Goal: Transaction & Acquisition: Purchase product/service

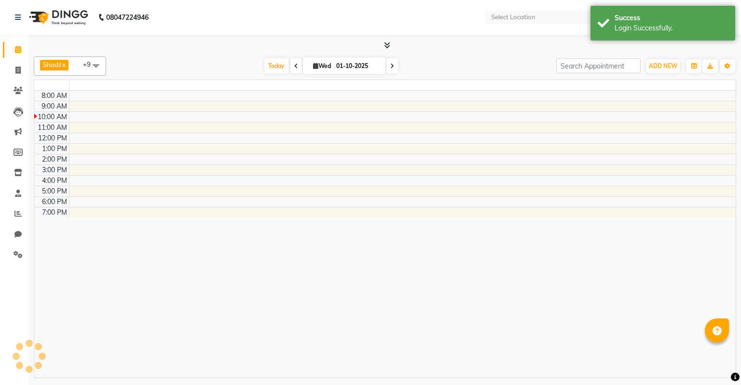
select select "en"
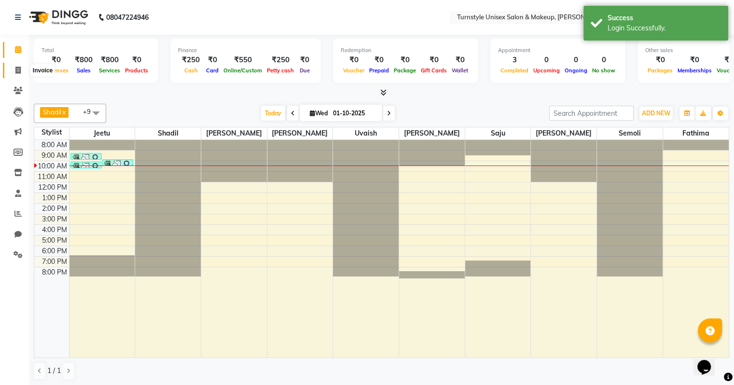
click at [18, 72] on icon at bounding box center [17, 70] width 5 height 7
select select "service"
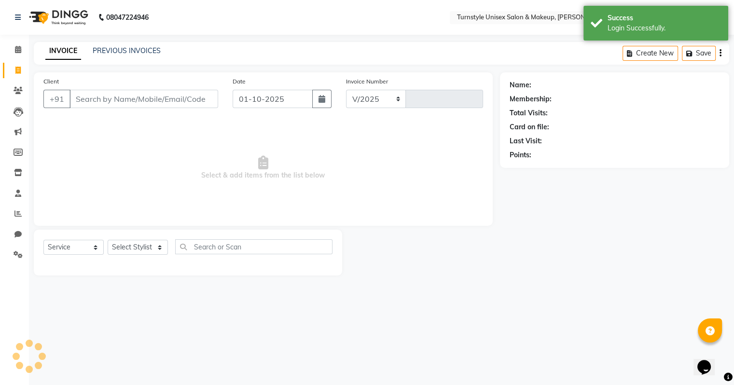
select select "9091"
type input "0005"
click at [729, 55] on div "Create New Save" at bounding box center [683, 53] width 107 height 23
click at [726, 54] on div "Create New Save" at bounding box center [683, 53] width 107 height 23
click at [109, 51] on link "PREVIOUS INVOICES" at bounding box center [127, 50] width 68 height 9
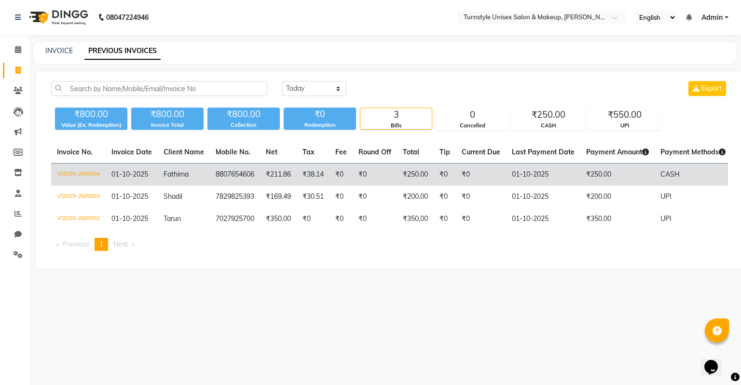
click at [665, 178] on td "CASH" at bounding box center [693, 175] width 77 height 23
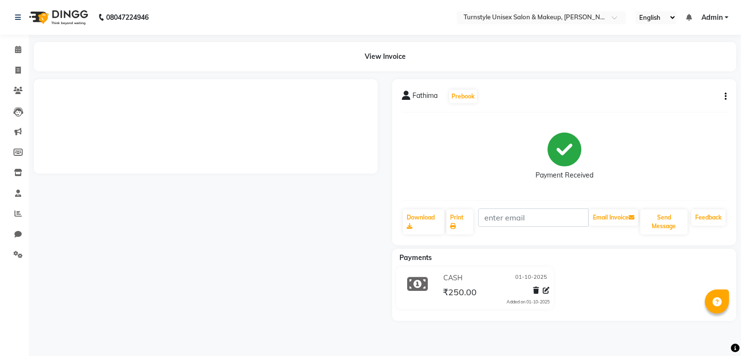
click at [726, 96] on div "Fathima Prebook Payment Received Download Print Email Invoice Send Message Feed…" at bounding box center [564, 162] width 344 height 166
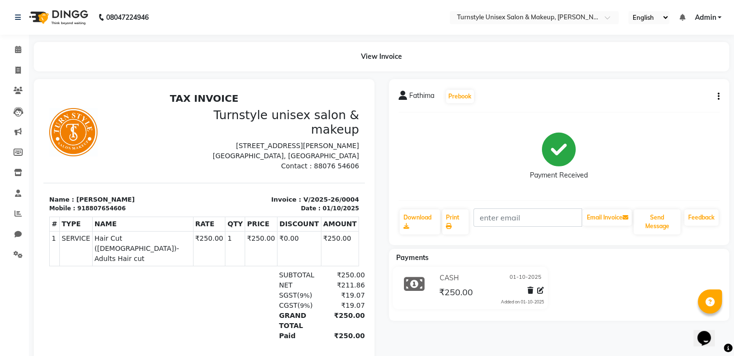
click at [719, 97] on icon "button" at bounding box center [719, 97] width 2 height 0
click at [667, 73] on div "Cancel Invoice" at bounding box center [670, 73] width 66 height 12
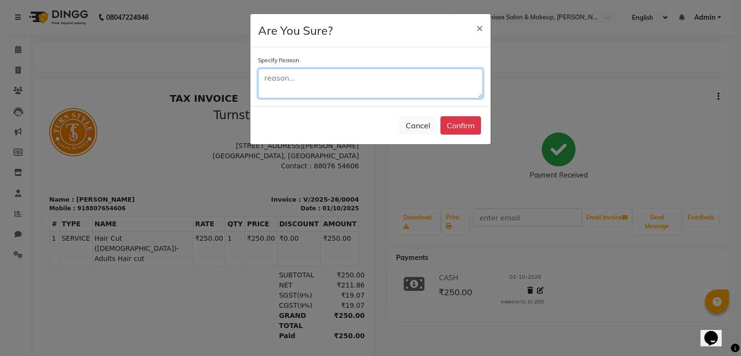
click at [334, 70] on textarea at bounding box center [370, 84] width 225 height 30
type textarea "demo"
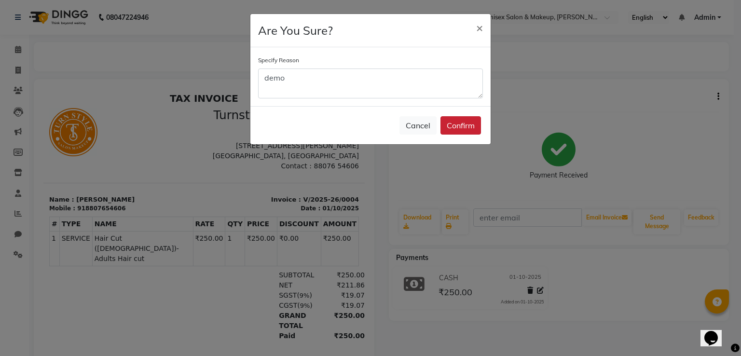
click at [465, 127] on button "Confirm" at bounding box center [461, 125] width 41 height 18
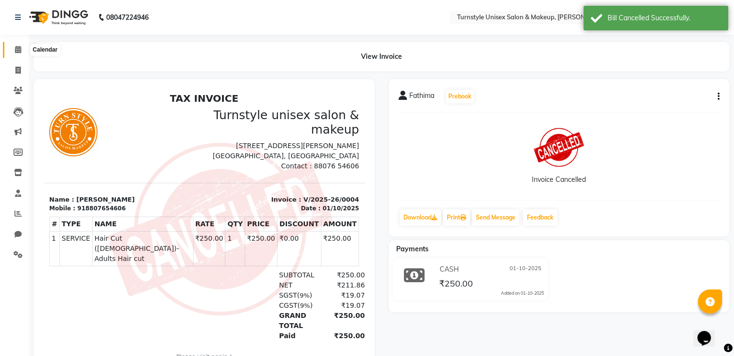
click at [16, 49] on icon at bounding box center [18, 49] width 6 height 7
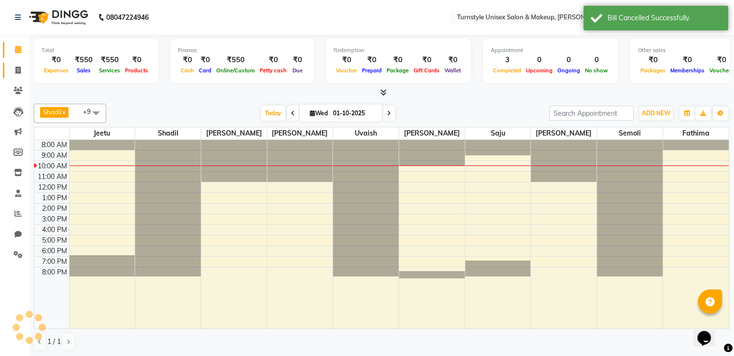
click at [17, 70] on icon at bounding box center [17, 70] width 5 height 7
select select "service"
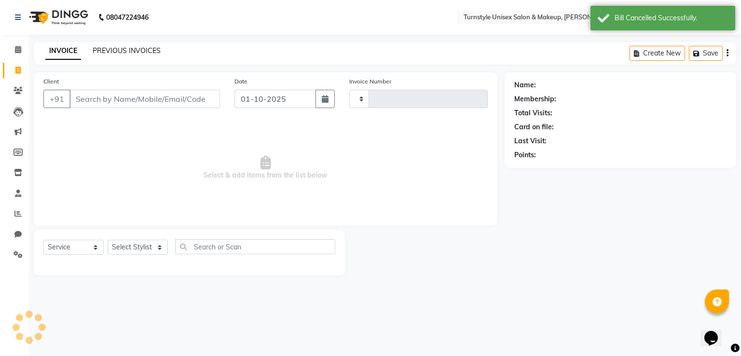
click at [108, 53] on link "PREVIOUS INVOICES" at bounding box center [127, 50] width 68 height 9
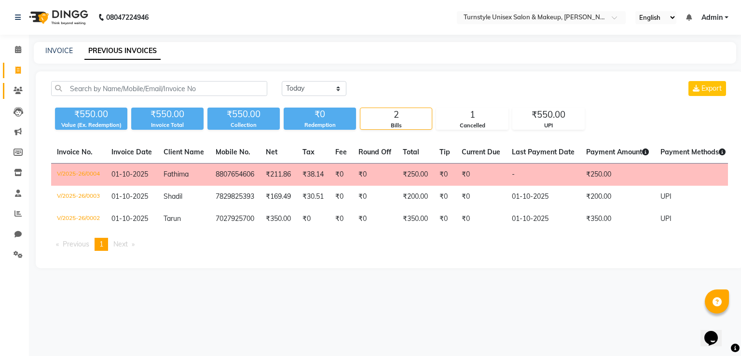
drag, startPoint x: 521, startPoint y: 173, endPoint x: 20, endPoint y: 91, distance: 508.1
click at [20, 91] on icon at bounding box center [18, 90] width 9 height 7
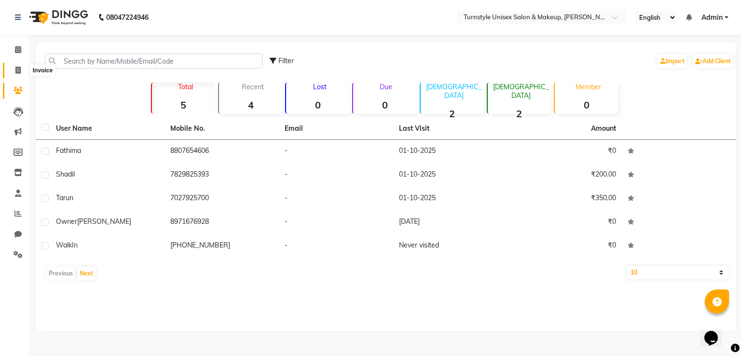
click at [15, 71] on span at bounding box center [18, 70] width 17 height 11
select select "service"
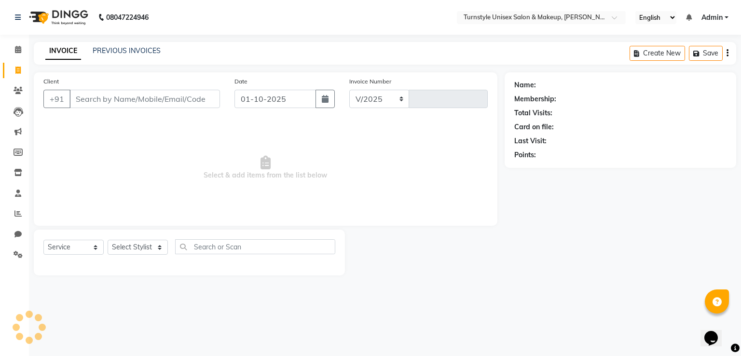
select select "9091"
type input "0005"
click at [19, 47] on icon at bounding box center [18, 49] width 6 height 7
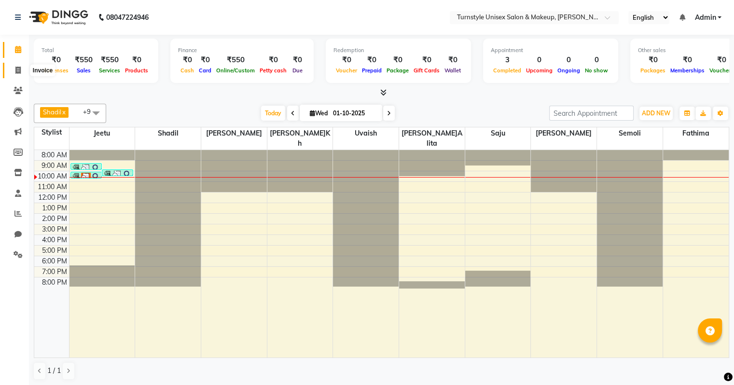
click at [20, 68] on icon at bounding box center [17, 70] width 5 height 7
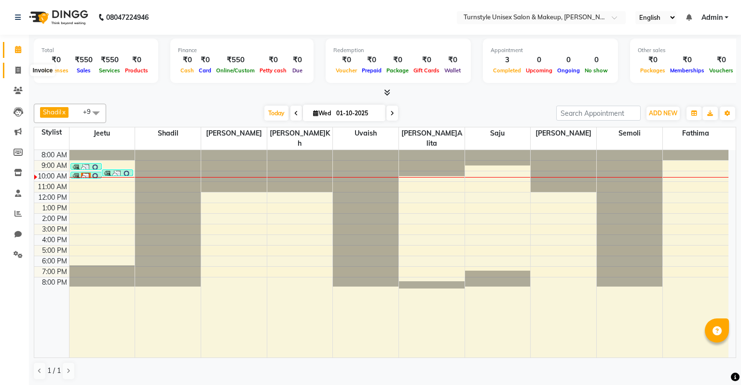
select select "service"
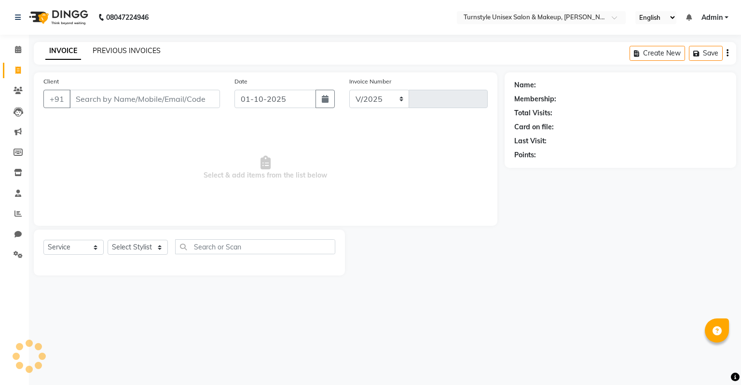
select select "9091"
type input "0005"
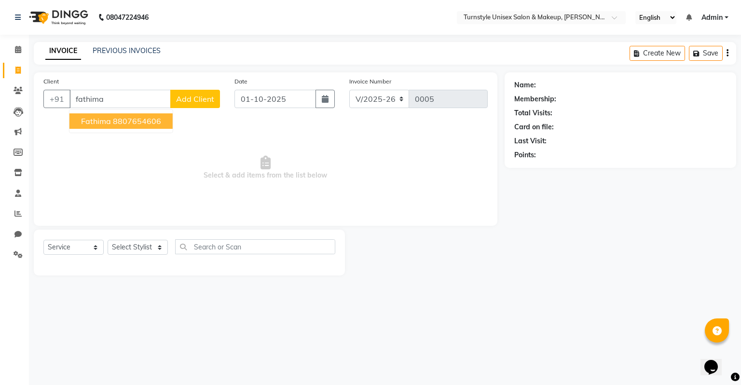
click at [152, 125] on ngb-highlight "8807654606" at bounding box center [137, 121] width 48 height 10
type input "8807654606"
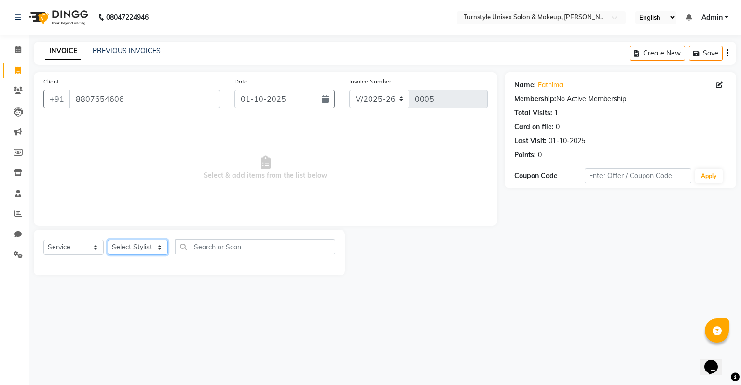
click at [146, 246] on select "Select Stylist [PERSON_NAME] [PERSON_NAME] [PERSON_NAME] [PERSON_NAME] [PERSON_…" at bounding box center [138, 247] width 60 height 15
select select "93346"
click at [108, 240] on select "Select Stylist [PERSON_NAME] [PERSON_NAME] [PERSON_NAME] [PERSON_NAME] [PERSON_…" at bounding box center [138, 247] width 60 height 15
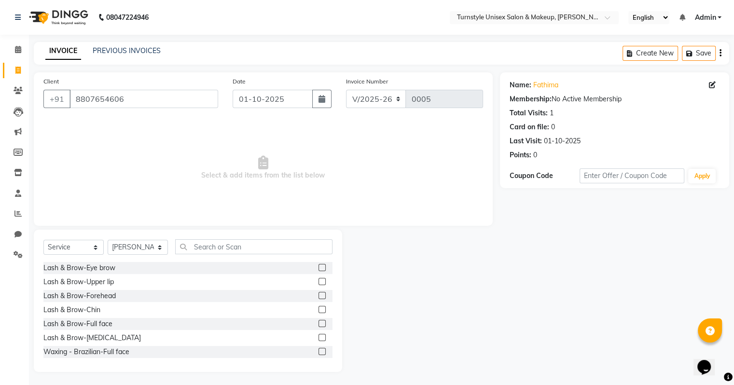
click at [319, 268] on label at bounding box center [322, 267] width 7 height 7
click at [319, 268] on input "checkbox" at bounding box center [322, 268] width 6 height 6
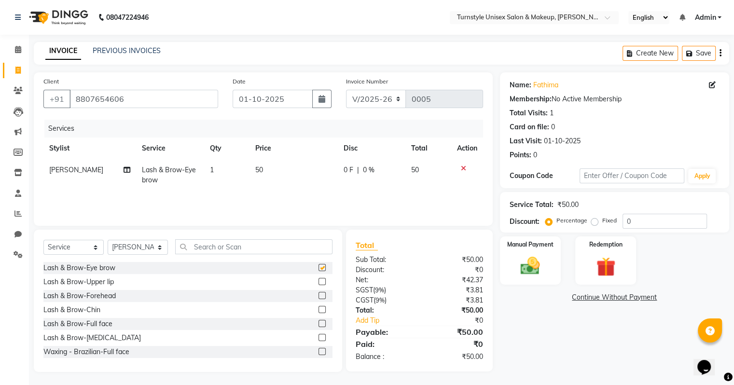
checkbox input "false"
click at [125, 167] on icon at bounding box center [127, 170] width 7 height 7
select select "93346"
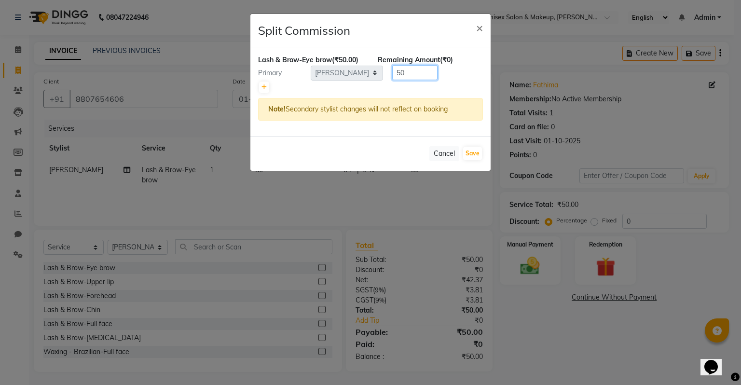
click at [412, 67] on input "50" at bounding box center [414, 72] width 45 height 15
click at [479, 22] on span "×" at bounding box center [479, 27] width 7 height 14
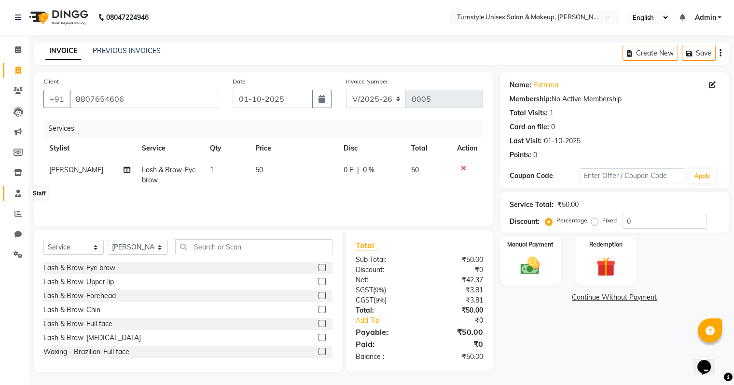
click at [17, 193] on icon at bounding box center [18, 193] width 6 height 7
click at [15, 215] on icon at bounding box center [17, 213] width 7 height 7
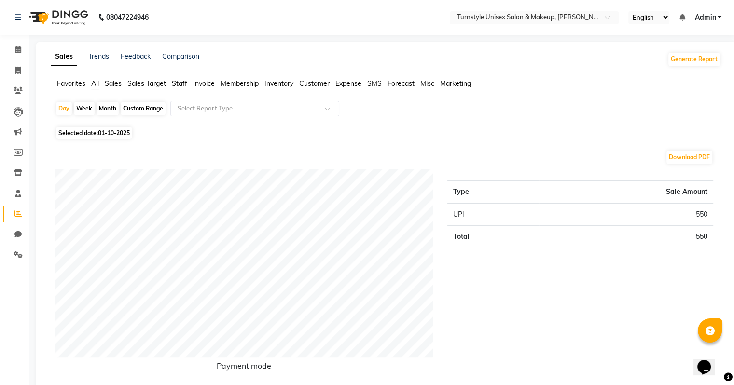
click at [105, 84] on span "Sales" at bounding box center [113, 83] width 17 height 9
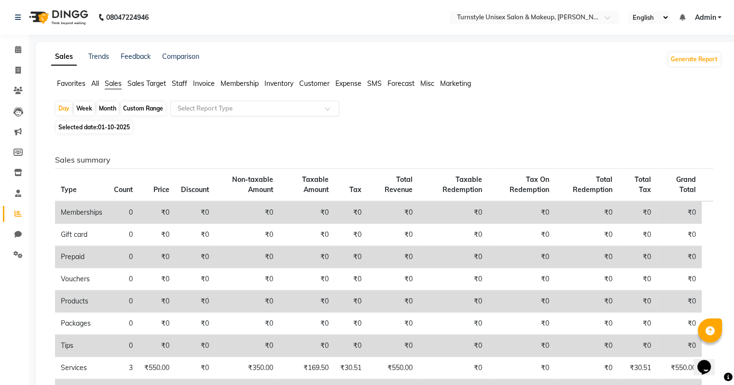
click at [190, 108] on input "text" at bounding box center [245, 109] width 139 height 10
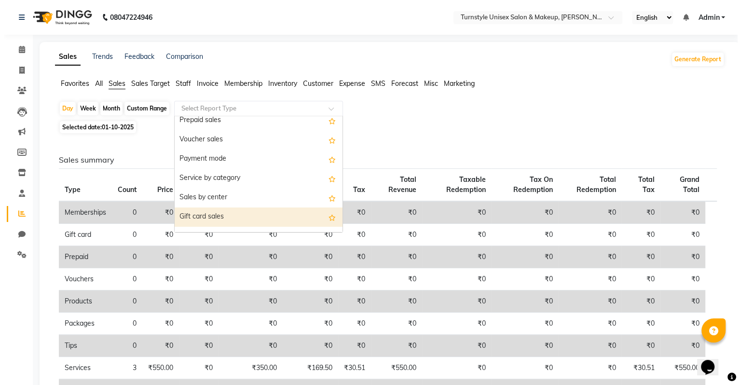
scroll to position [135, 0]
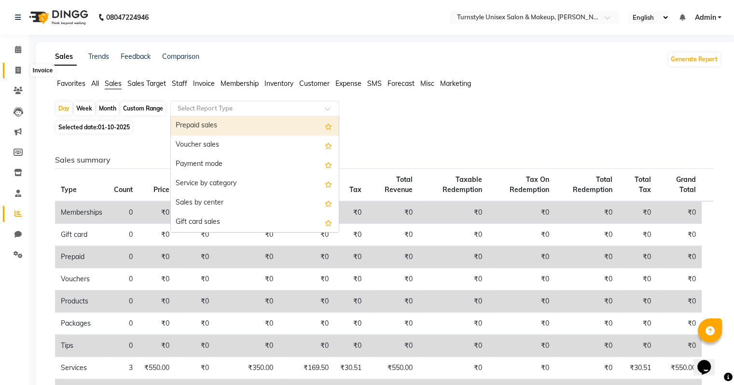
click at [18, 74] on icon at bounding box center [17, 70] width 5 height 7
select select "service"
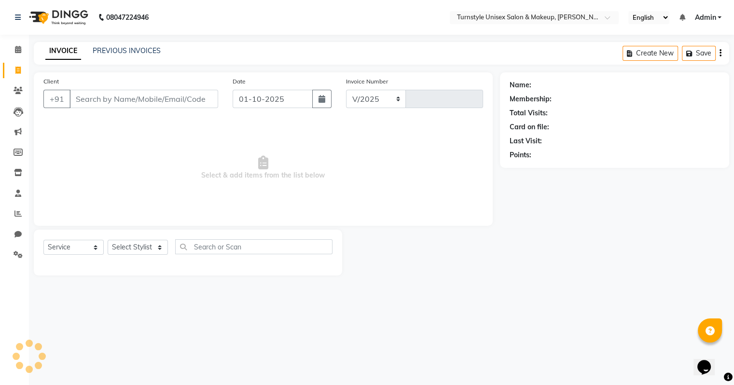
select select "9091"
type input "0005"
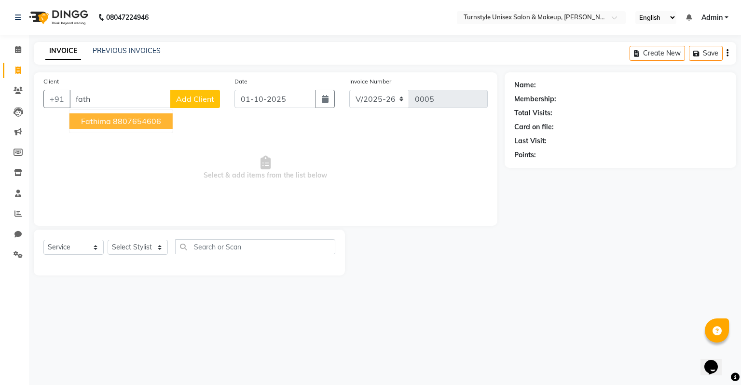
click at [153, 118] on ngb-highlight "8807654606" at bounding box center [137, 121] width 48 height 10
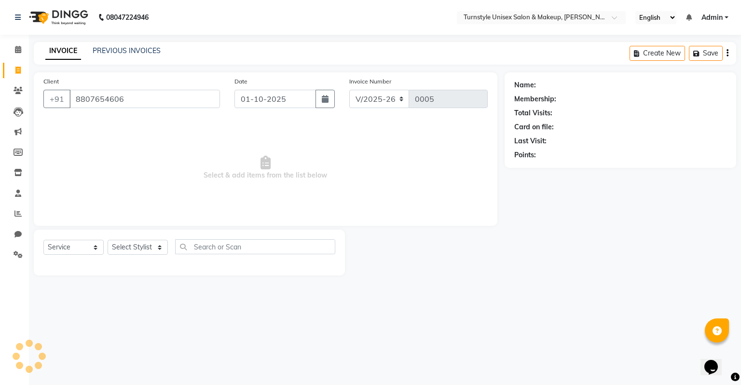
type input "8807654606"
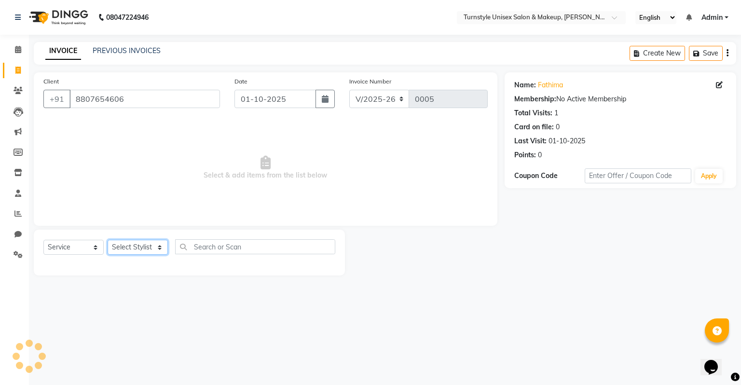
click at [137, 250] on select "Select Stylist [PERSON_NAME] [PERSON_NAME] [PERSON_NAME] [PERSON_NAME] [PERSON_…" at bounding box center [138, 247] width 60 height 15
select select "93345"
click at [108, 240] on select "Select Stylist [PERSON_NAME] [PERSON_NAME] [PERSON_NAME] [PERSON_NAME] [PERSON_…" at bounding box center [138, 247] width 60 height 15
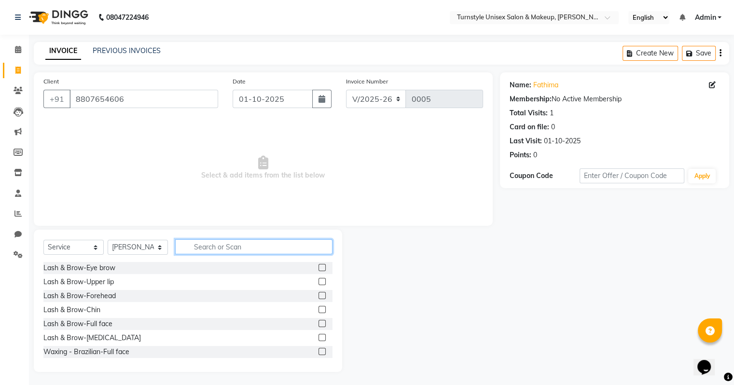
click at [194, 249] on input "text" at bounding box center [253, 246] width 157 height 15
click at [319, 281] on label at bounding box center [322, 281] width 7 height 7
click at [319, 281] on input "checkbox" at bounding box center [322, 282] width 6 height 6
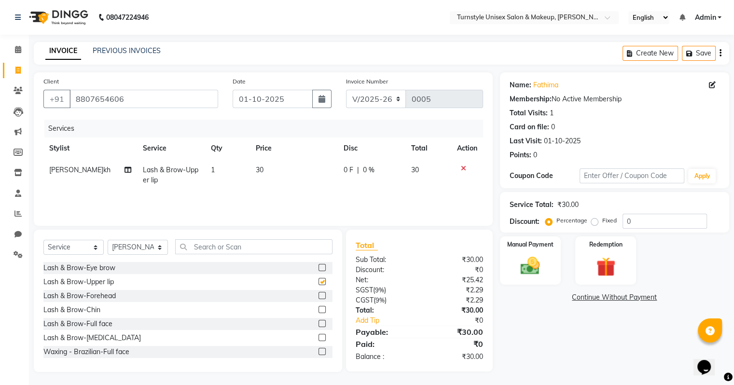
checkbox input "false"
click at [598, 256] on img at bounding box center [605, 267] width 32 height 25
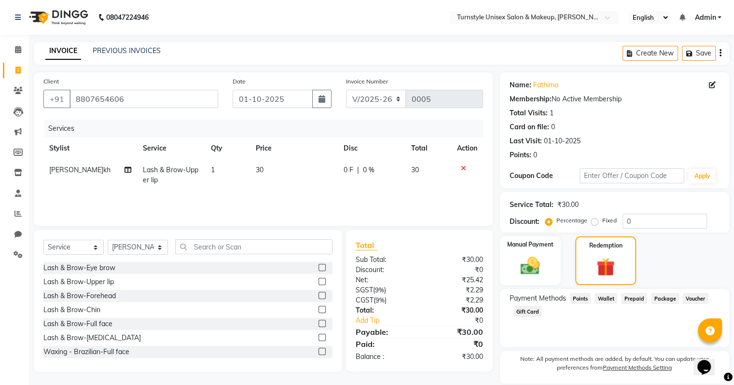
click at [668, 300] on span "Package" at bounding box center [665, 298] width 28 height 11
click at [23, 51] on span at bounding box center [18, 49] width 17 height 11
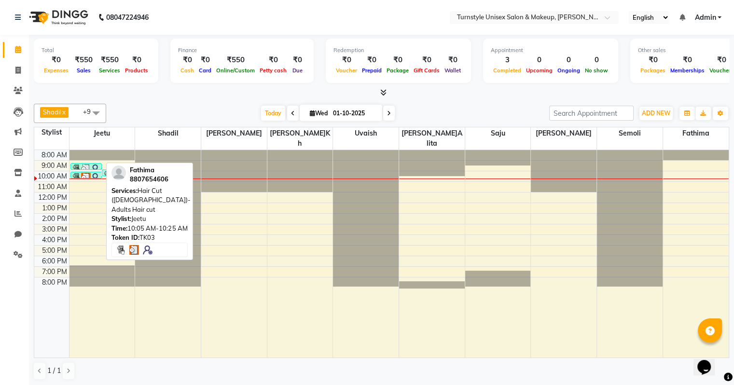
click at [75, 173] on img at bounding box center [76, 178] width 10 height 10
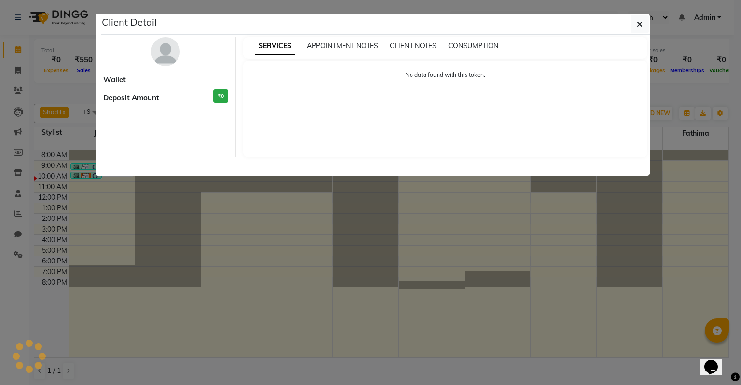
select select "3"
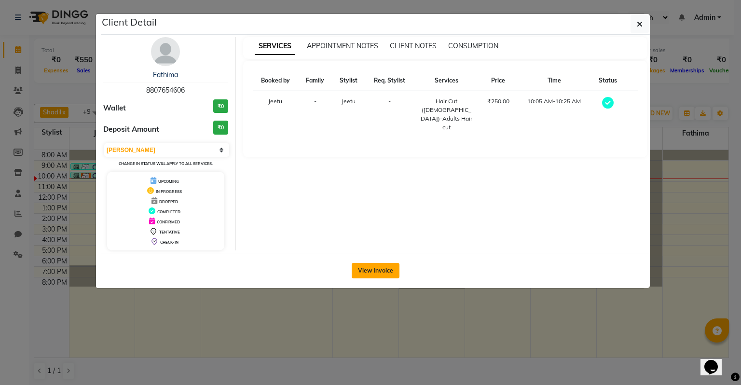
click at [394, 273] on button "View Invoice" at bounding box center [376, 270] width 48 height 15
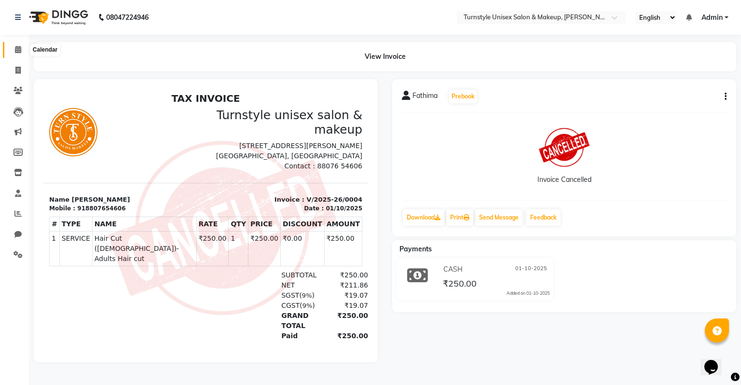
click at [16, 47] on icon at bounding box center [18, 49] width 6 height 7
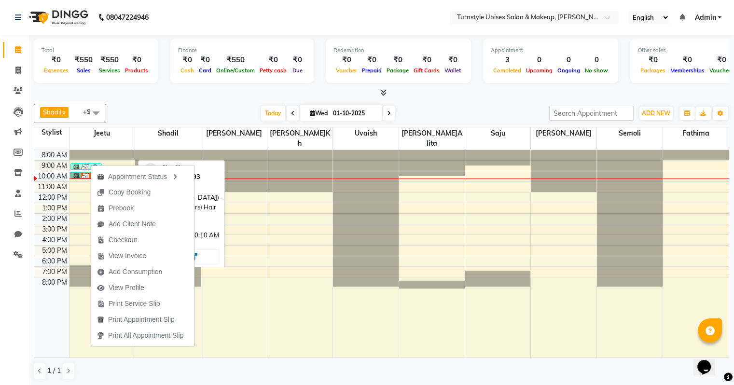
click at [116, 170] on img at bounding box center [117, 175] width 10 height 10
select select "3"
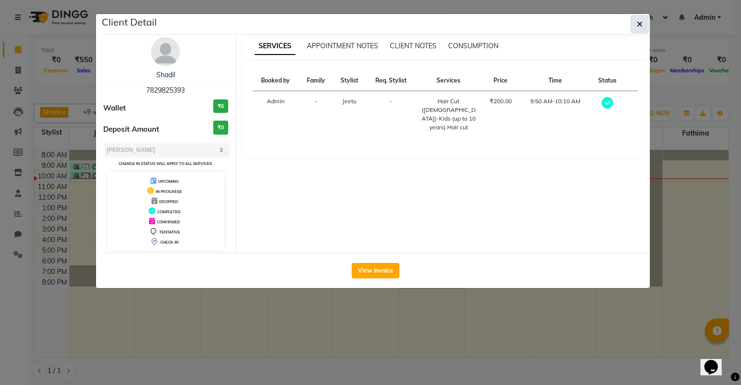
click at [642, 28] on span "button" at bounding box center [640, 24] width 6 height 10
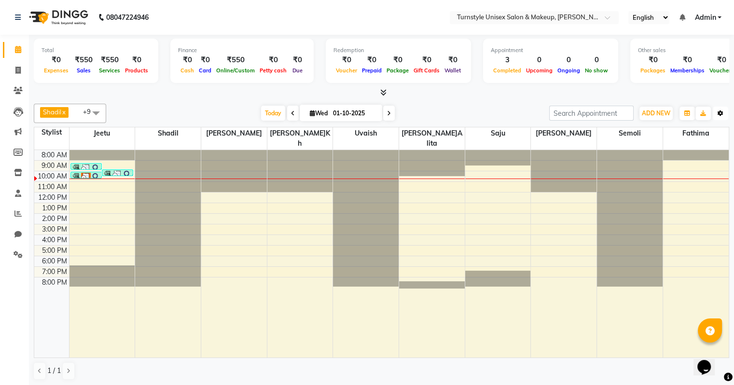
click at [719, 115] on icon "button" at bounding box center [721, 114] width 6 height 6
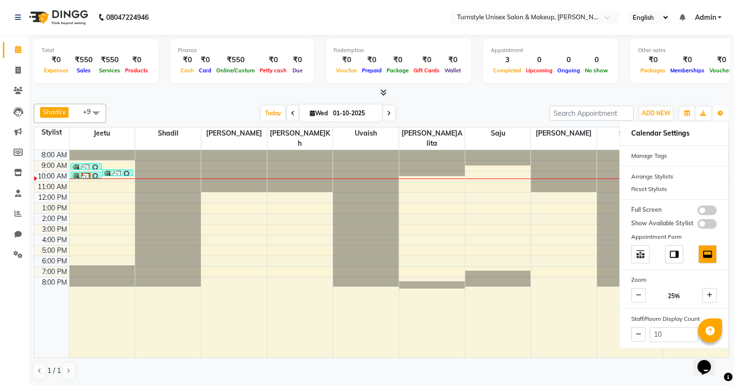
click at [234, 343] on div at bounding box center [234, 254] width 66 height 208
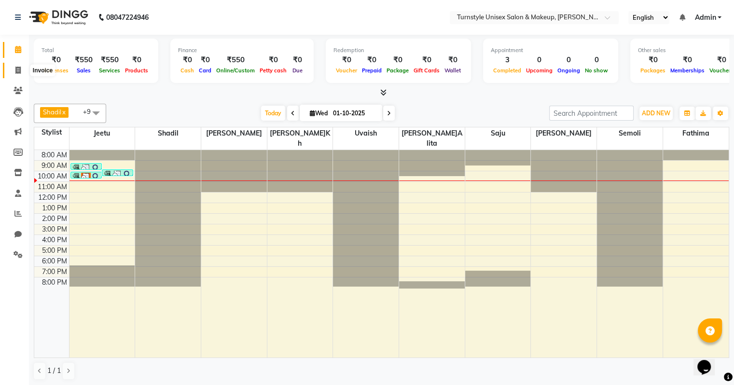
click at [14, 74] on span at bounding box center [18, 70] width 17 height 11
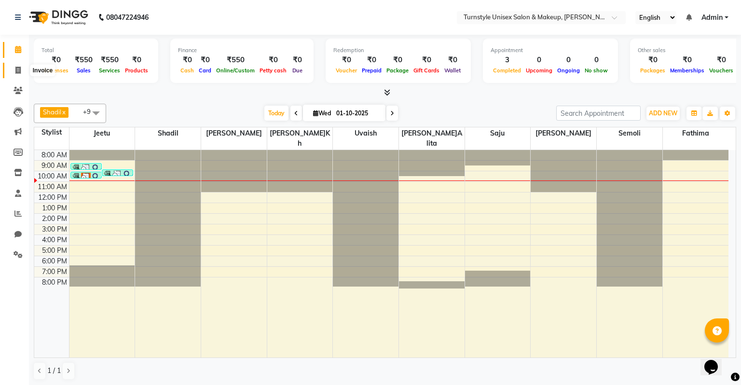
select select "9091"
select select "service"
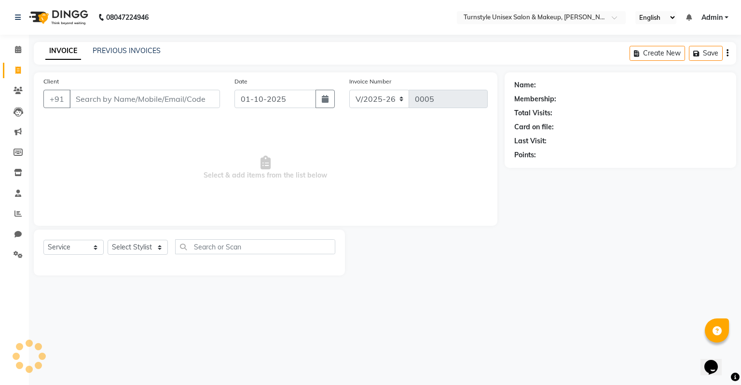
click at [89, 97] on input "Client" at bounding box center [145, 99] width 151 height 18
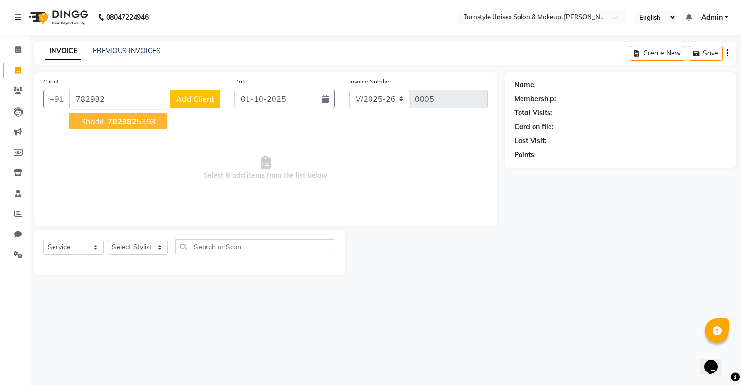
click at [92, 125] on span "Shadil" at bounding box center [92, 121] width 23 height 10
type input "7829825393"
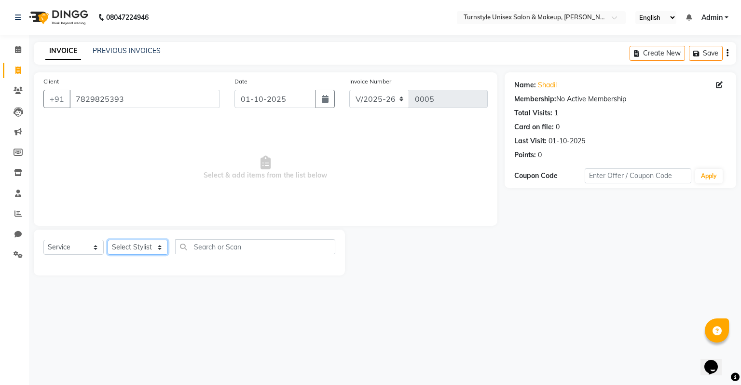
click at [125, 255] on select "Select Stylist [PERSON_NAME] [PERSON_NAME] [PERSON_NAME] [PERSON_NAME] [PERSON_…" at bounding box center [138, 247] width 60 height 15
select select "93343"
click at [108, 240] on select "Select Stylist [PERSON_NAME] [PERSON_NAME] [PERSON_NAME] [PERSON_NAME] [PERSON_…" at bounding box center [138, 247] width 60 height 15
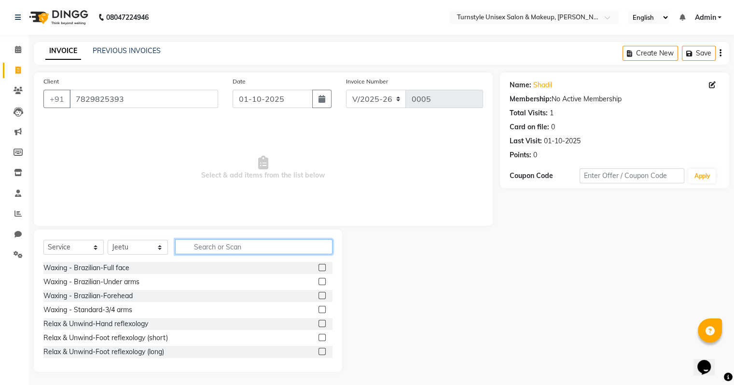
click at [223, 246] on input "text" at bounding box center [253, 246] width 157 height 15
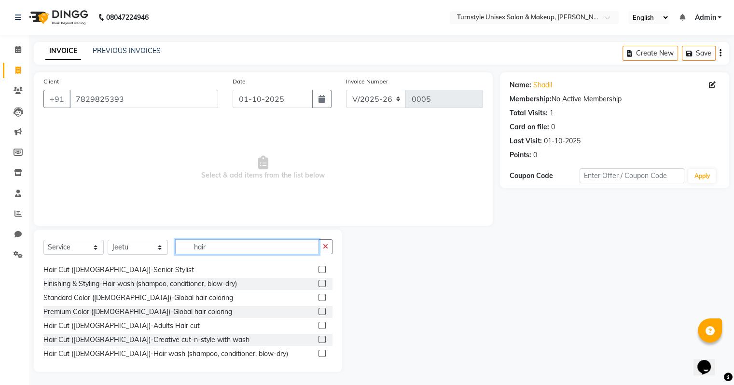
scroll to position [45, 0]
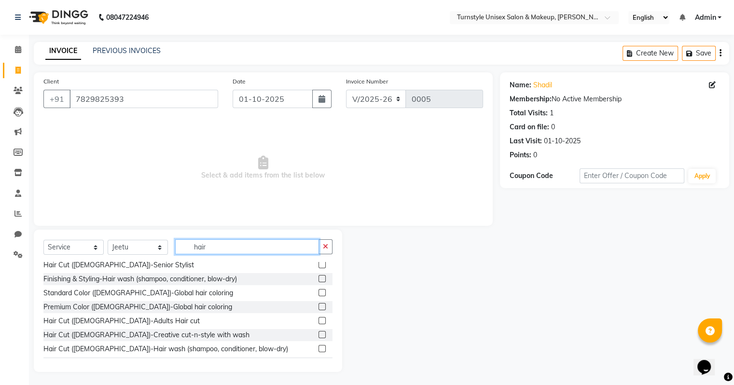
type input "hair"
click at [309, 317] on div "Hair Cut ([DEMOGRAPHIC_DATA])-Adults Hair cut" at bounding box center [187, 321] width 289 height 12
click at [320, 319] on div at bounding box center [326, 321] width 14 height 12
click at [319, 318] on label at bounding box center [322, 320] width 7 height 7
click at [319, 318] on input "checkbox" at bounding box center [322, 321] width 6 height 6
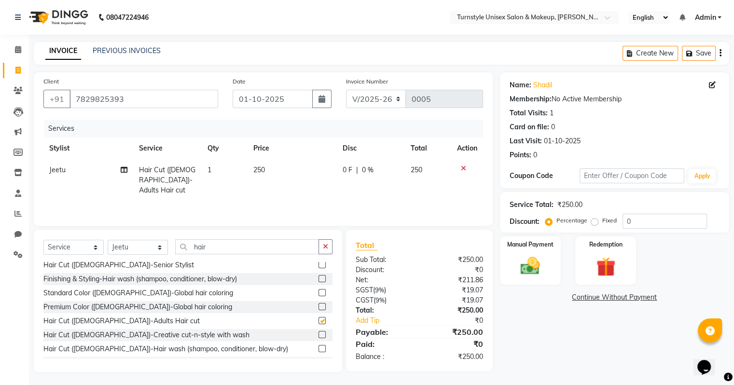
checkbox input "false"
click at [524, 249] on div "Manual Payment" at bounding box center [530, 261] width 63 height 50
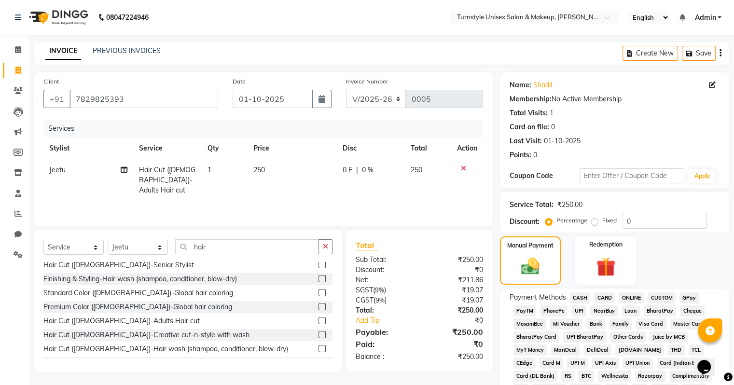
click at [579, 309] on span "UPI" at bounding box center [578, 311] width 15 height 11
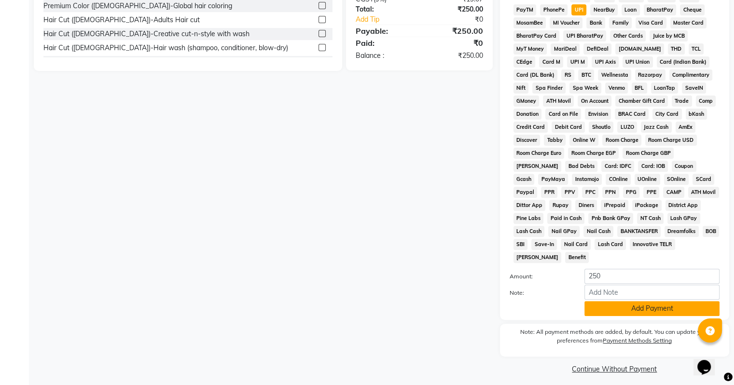
click at [670, 305] on button "Add Payment" at bounding box center [651, 308] width 135 height 15
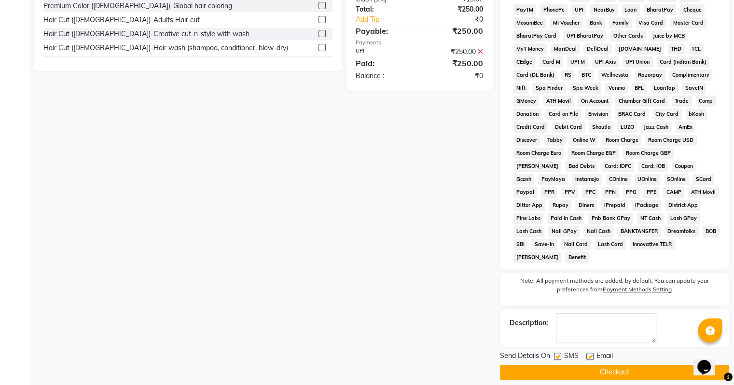
click at [592, 353] on label at bounding box center [589, 356] width 7 height 7
click at [592, 354] on input "checkbox" at bounding box center [589, 357] width 6 height 6
checkbox input "false"
click at [589, 367] on button "Checkout" at bounding box center [614, 372] width 229 height 15
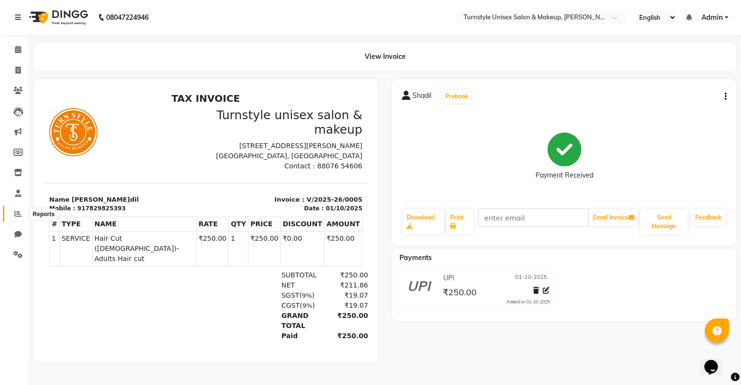
click at [18, 215] on icon at bounding box center [17, 213] width 7 height 7
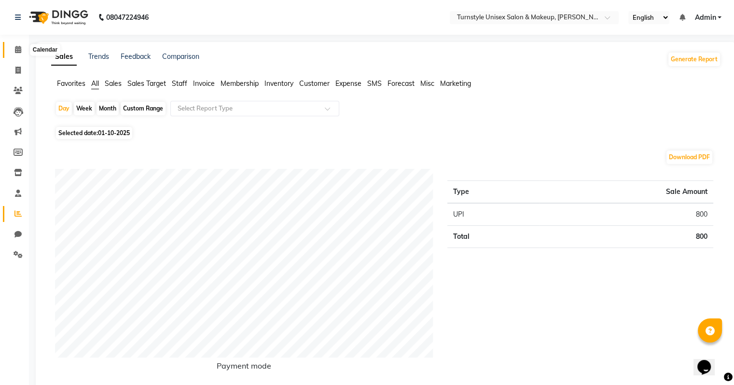
click at [15, 52] on icon at bounding box center [18, 49] width 6 height 7
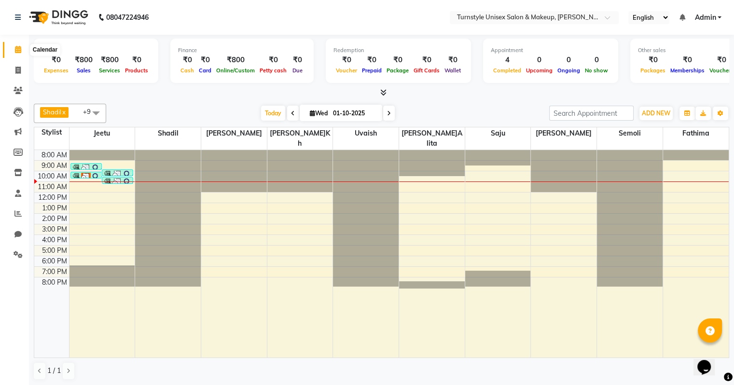
click at [19, 55] on span at bounding box center [18, 49] width 17 height 11
click at [17, 14] on icon at bounding box center [18, 17] width 6 height 7
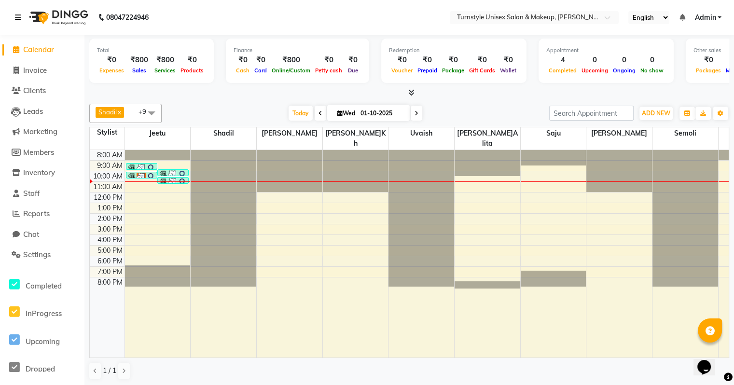
click at [17, 16] on icon at bounding box center [18, 17] width 6 height 7
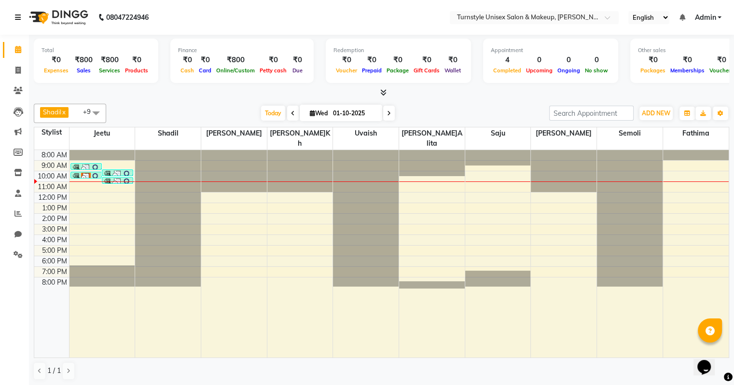
click at [48, 150] on div "8:00 AM" at bounding box center [54, 155] width 29 height 10
click at [199, 150] on div at bounding box center [168, 150] width 66 height 0
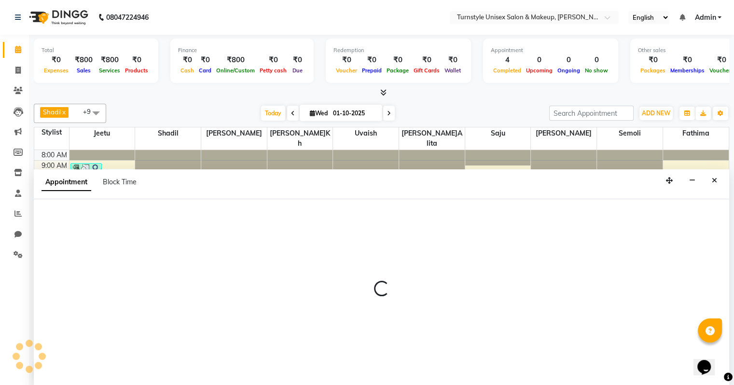
select select "92761"
select select "960"
select select "tentative"
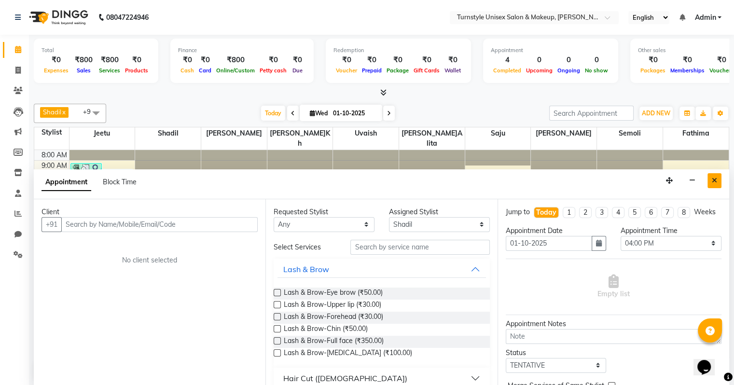
click at [714, 181] on icon "Close" at bounding box center [714, 180] width 5 height 7
